Goal: Information Seeking & Learning: Learn about a topic

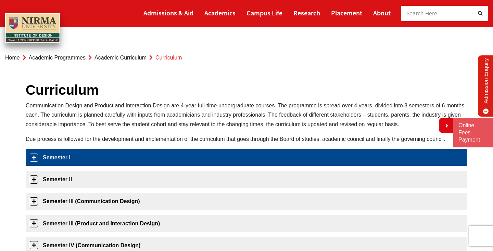
click at [160, 156] on link "Semester I" at bounding box center [247, 157] width 442 height 17
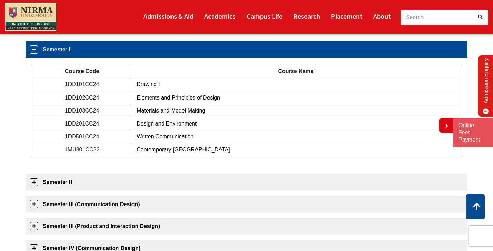
scroll to position [104, 0]
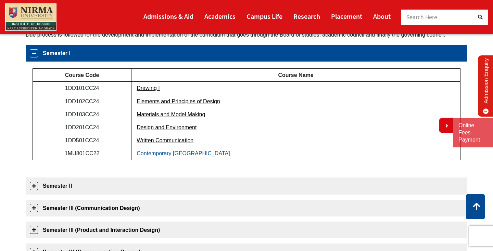
click at [180, 156] on link "Contemporary [GEOGRAPHIC_DATA]" at bounding box center [183, 154] width 93 height 6
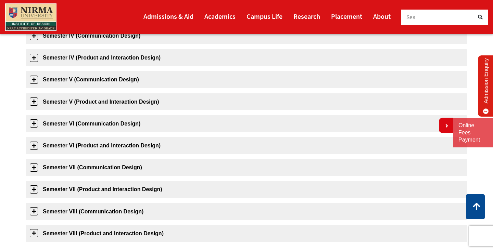
scroll to position [321, 0]
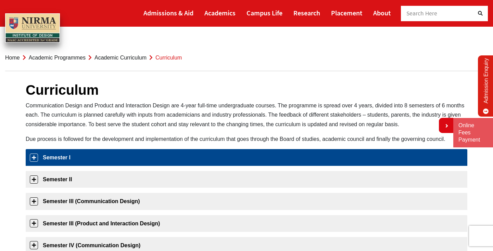
click at [110, 158] on link "Semester I" at bounding box center [247, 157] width 442 height 17
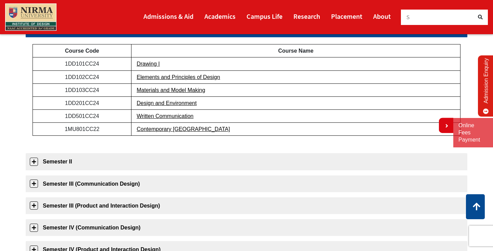
scroll to position [129, 0]
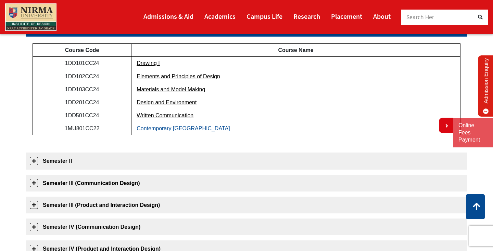
click at [180, 132] on link "Contemporary [GEOGRAPHIC_DATA]" at bounding box center [183, 129] width 93 height 6
